Goal: Task Accomplishment & Management: Use online tool/utility

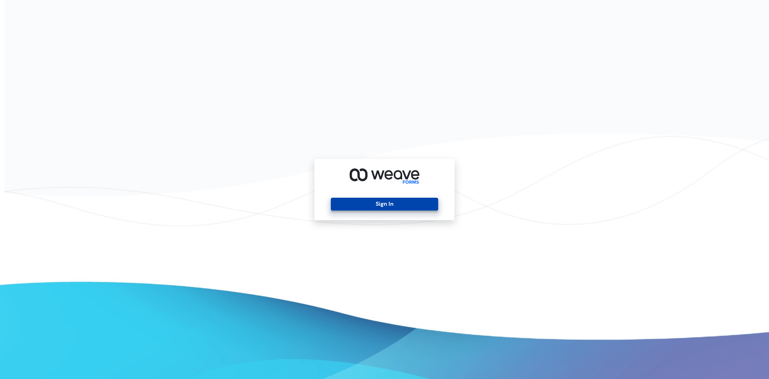
click at [387, 202] on button "Sign In" at bounding box center [384, 204] width 107 height 13
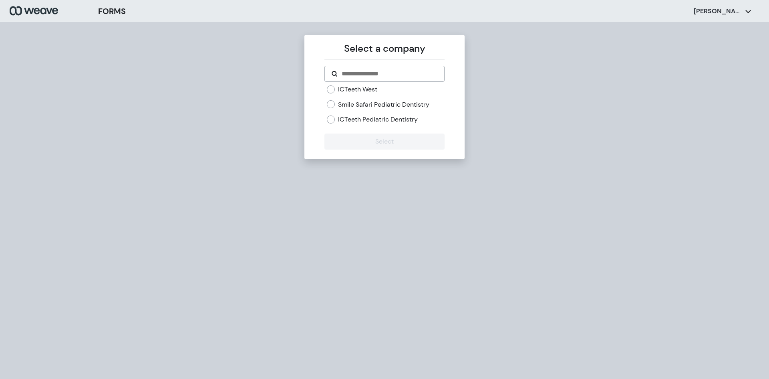
click at [366, 91] on label "ICTeeth West" at bounding box center [357, 89] width 39 height 9
click at [406, 118] on label "ICTeeth Pediatric Dentistry" at bounding box center [378, 119] width 80 height 9
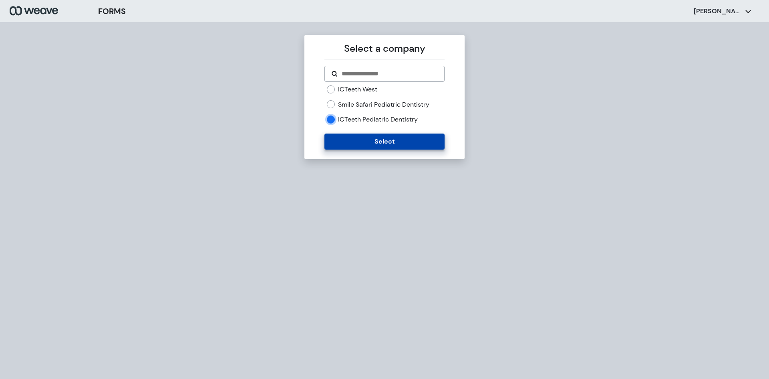
click at [373, 141] on button "Select" at bounding box center [385, 141] width 120 height 16
